Goal: Navigation & Orientation: Find specific page/section

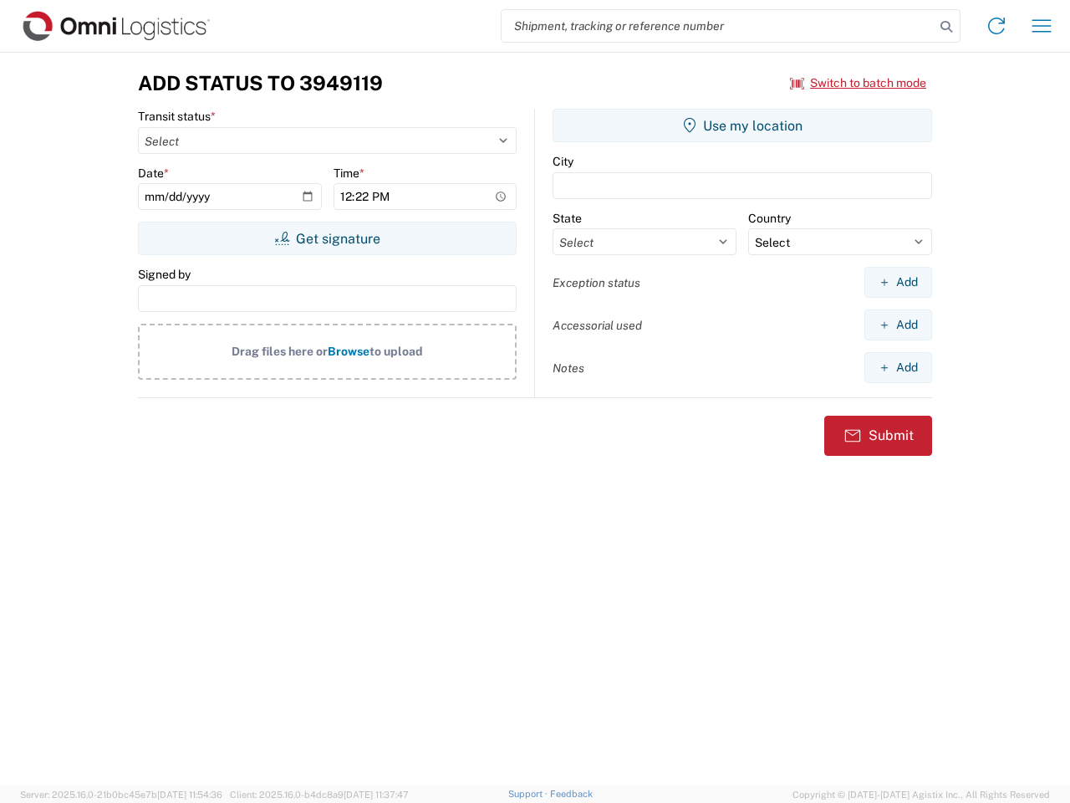
click at [718, 26] on input "search" at bounding box center [718, 26] width 433 height 32
click at [947, 27] on icon at bounding box center [946, 26] width 23 height 23
click at [997, 26] on icon at bounding box center [996, 26] width 27 height 27
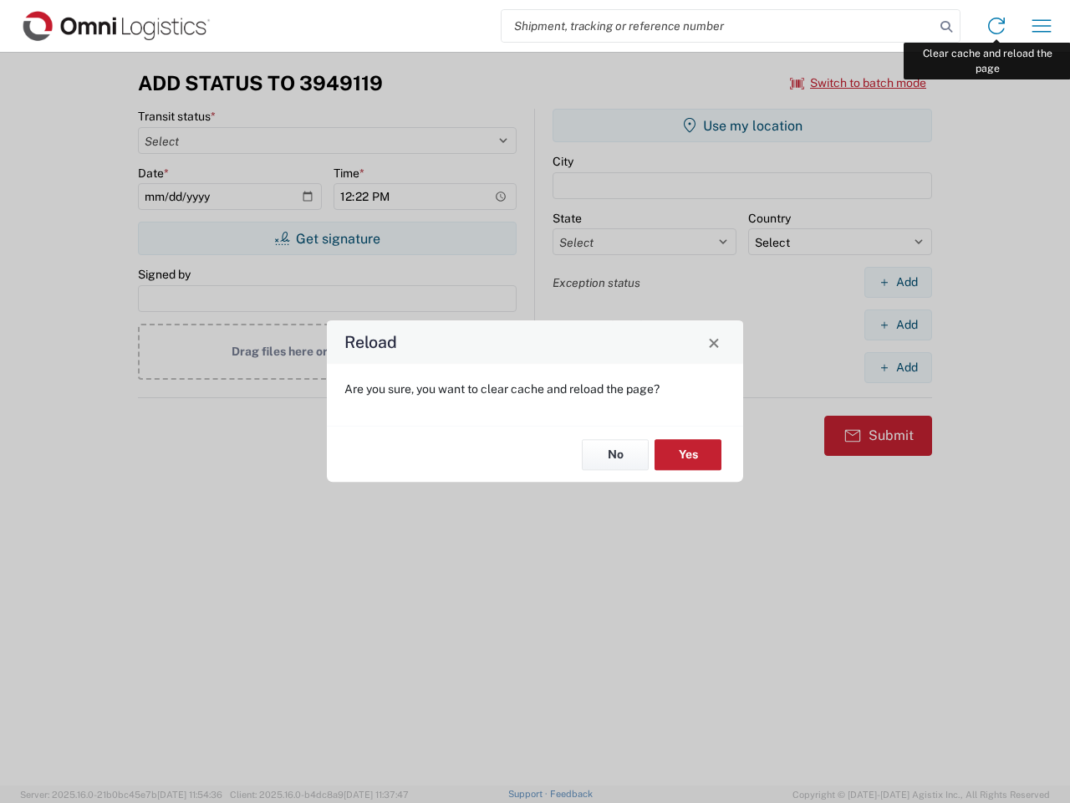
click at [1042, 26] on div "Reload Are you sure, you want to clear cache and reload the page? No Yes" at bounding box center [535, 401] width 1070 height 803
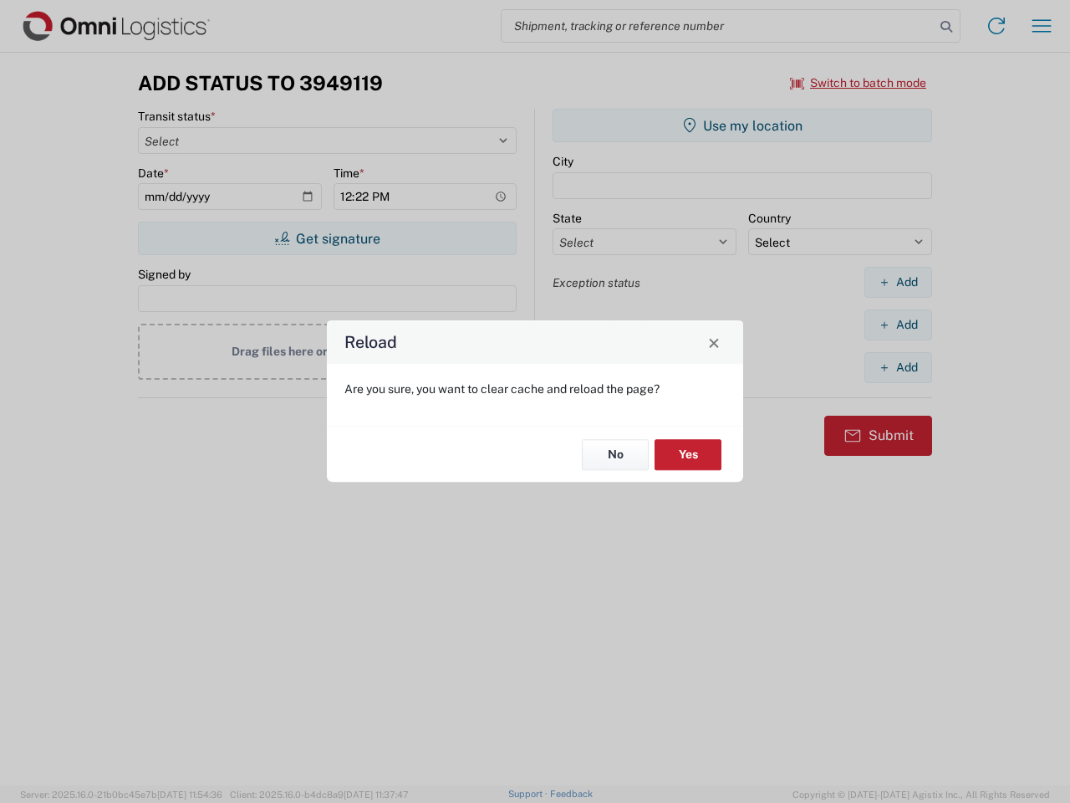
click at [859, 83] on div "Reload Are you sure, you want to clear cache and reload the page? No Yes" at bounding box center [535, 401] width 1070 height 803
click at [327, 238] on div "Reload Are you sure, you want to clear cache and reload the page? No Yes" at bounding box center [535, 401] width 1070 height 803
click at [743, 125] on div "Reload Are you sure, you want to clear cache and reload the page? No Yes" at bounding box center [535, 401] width 1070 height 803
click at [898, 282] on div "Reload Are you sure, you want to clear cache and reload the page? No Yes" at bounding box center [535, 401] width 1070 height 803
click at [898, 324] on div "Reload Are you sure, you want to clear cache and reload the page? No Yes" at bounding box center [535, 401] width 1070 height 803
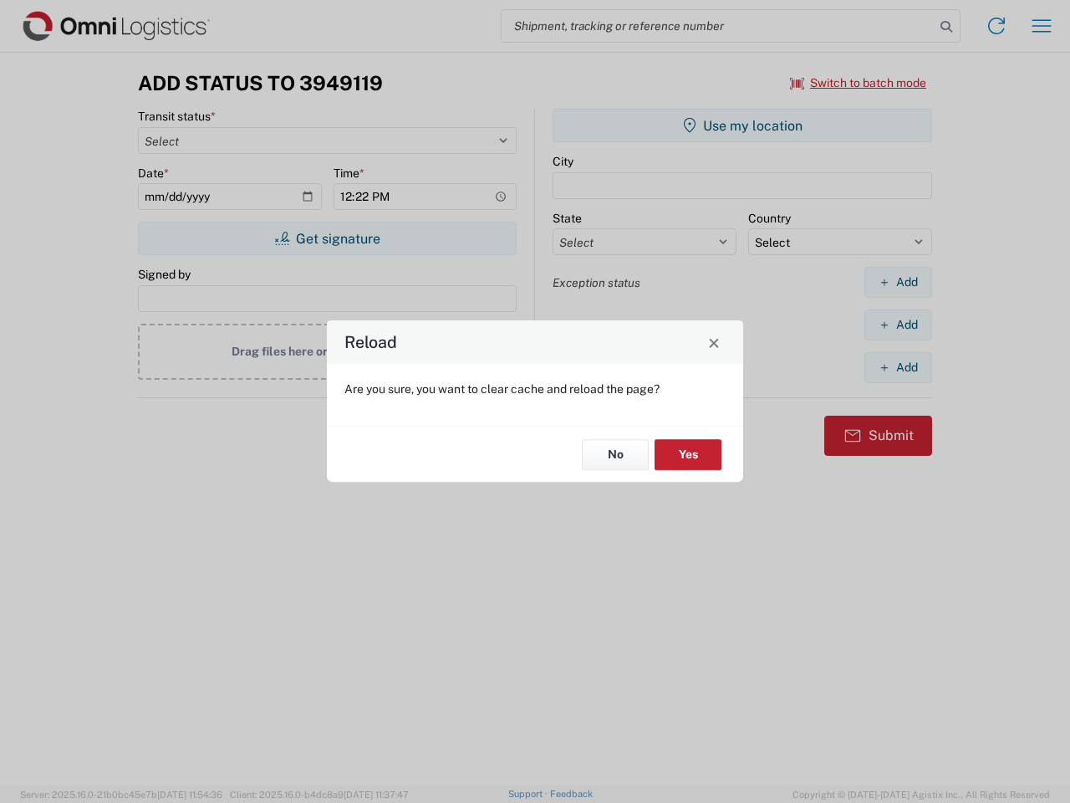
click at [898, 367] on div "Reload Are you sure, you want to clear cache and reload the page? No Yes" at bounding box center [535, 401] width 1070 height 803
